Goal: Book appointment/travel/reservation

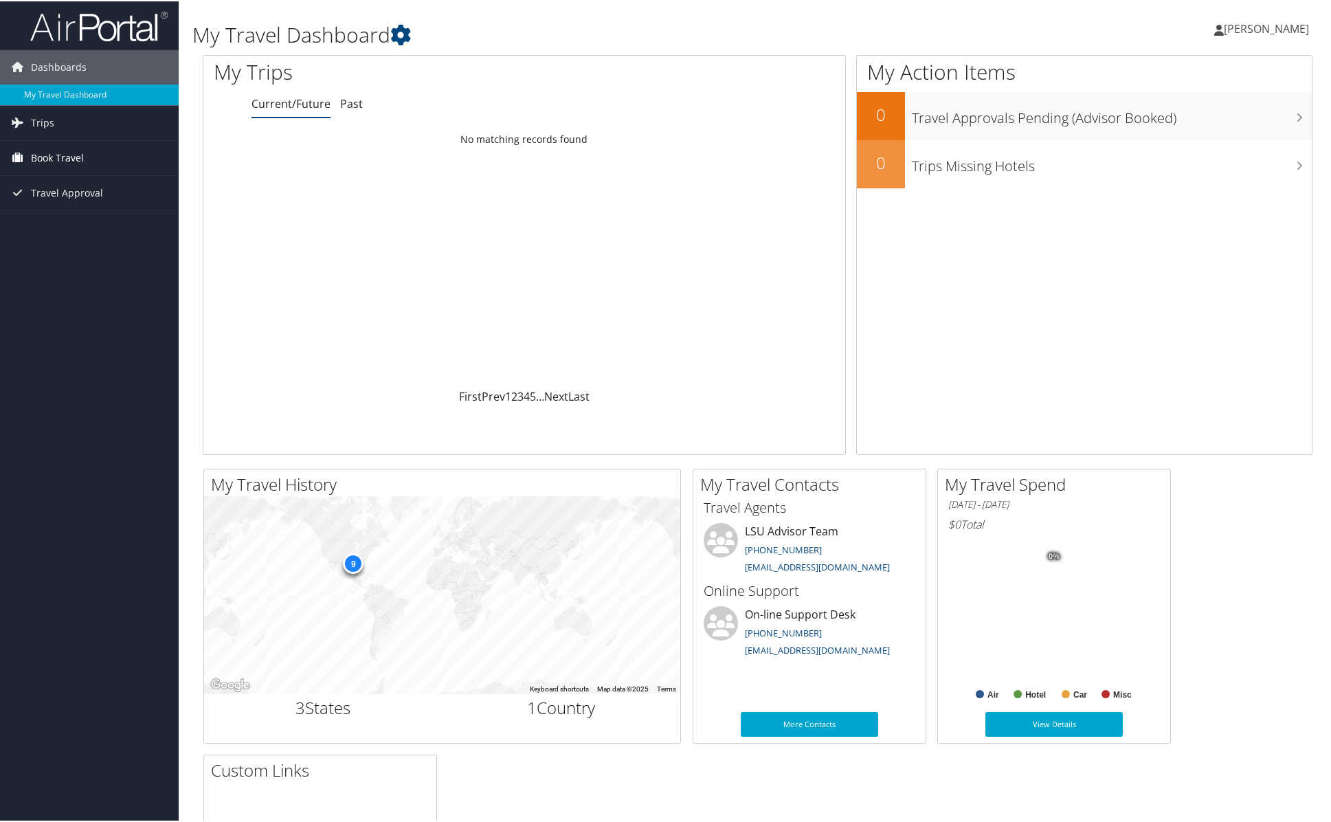
click at [54, 155] on span "Book Travel" at bounding box center [57, 156] width 53 height 34
click at [65, 203] on link "Book/Manage Online Trips" at bounding box center [89, 204] width 179 height 21
